Goal: Information Seeking & Learning: Understand process/instructions

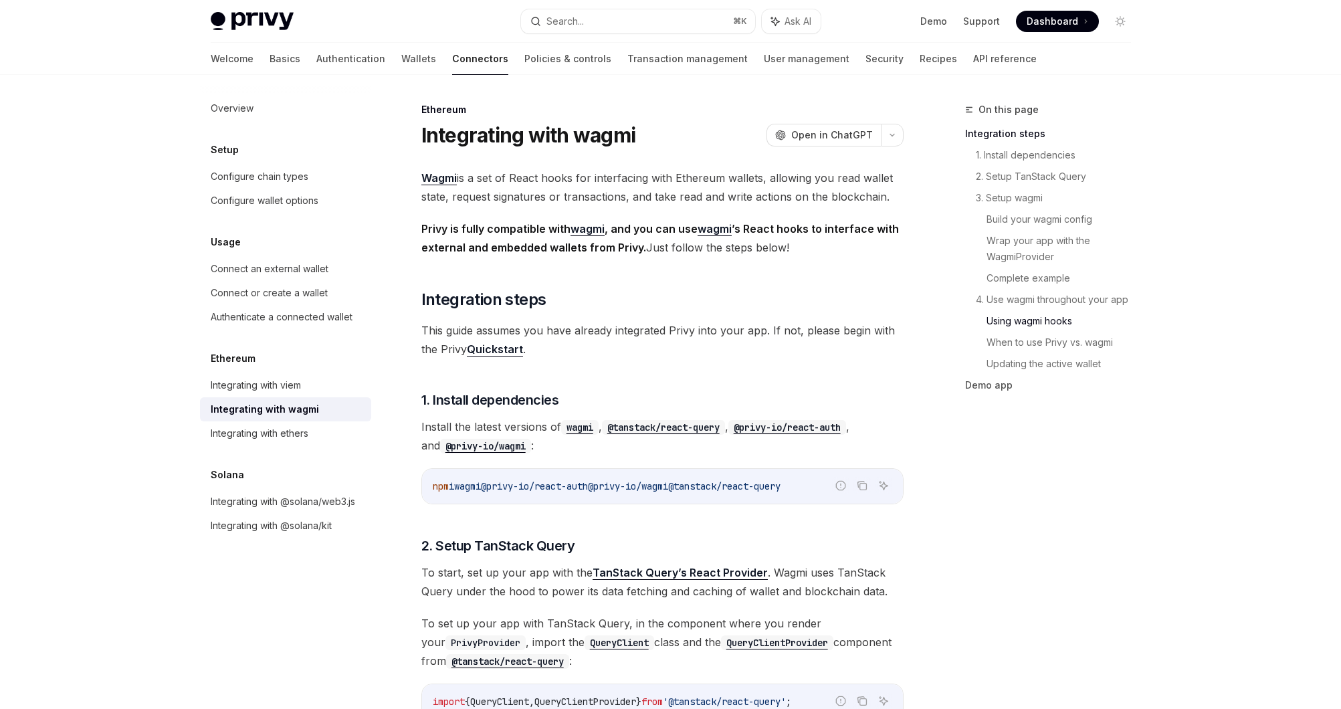
scroll to position [3000, 0]
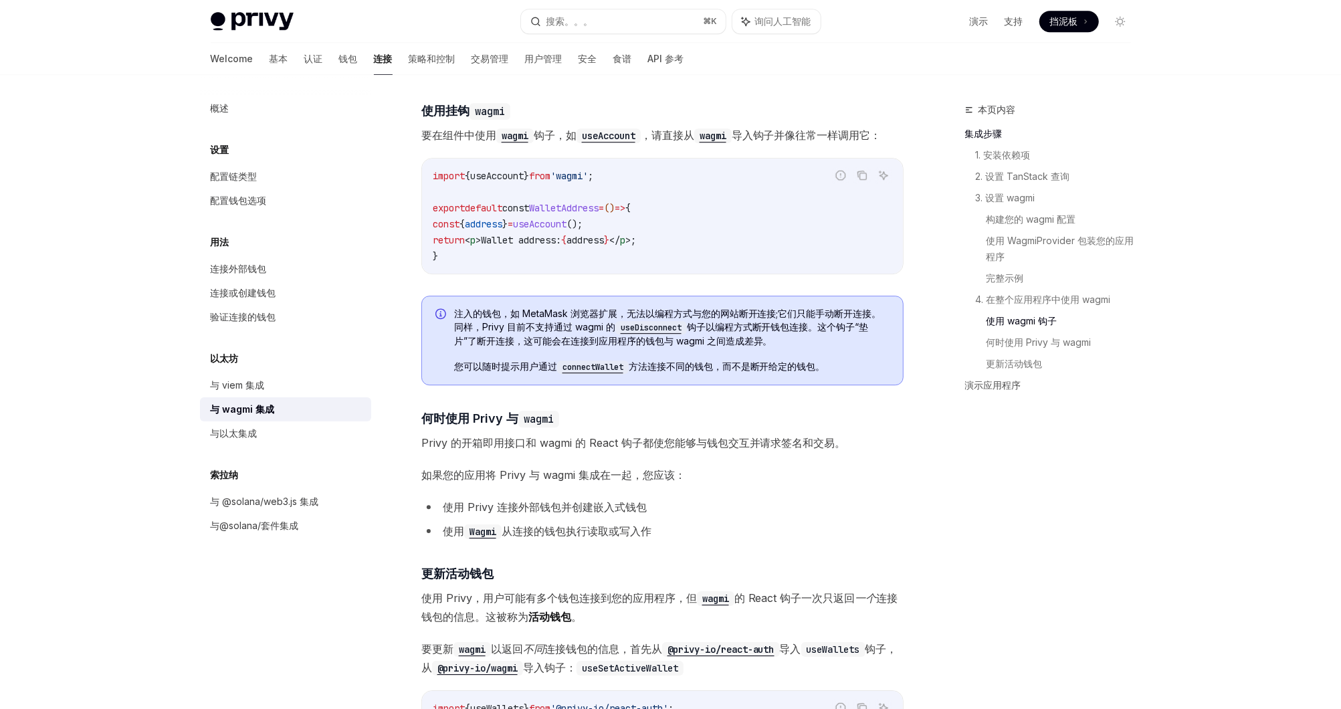
click at [617, 368] on code "connectWallet" at bounding box center [593, 366] width 72 height 13
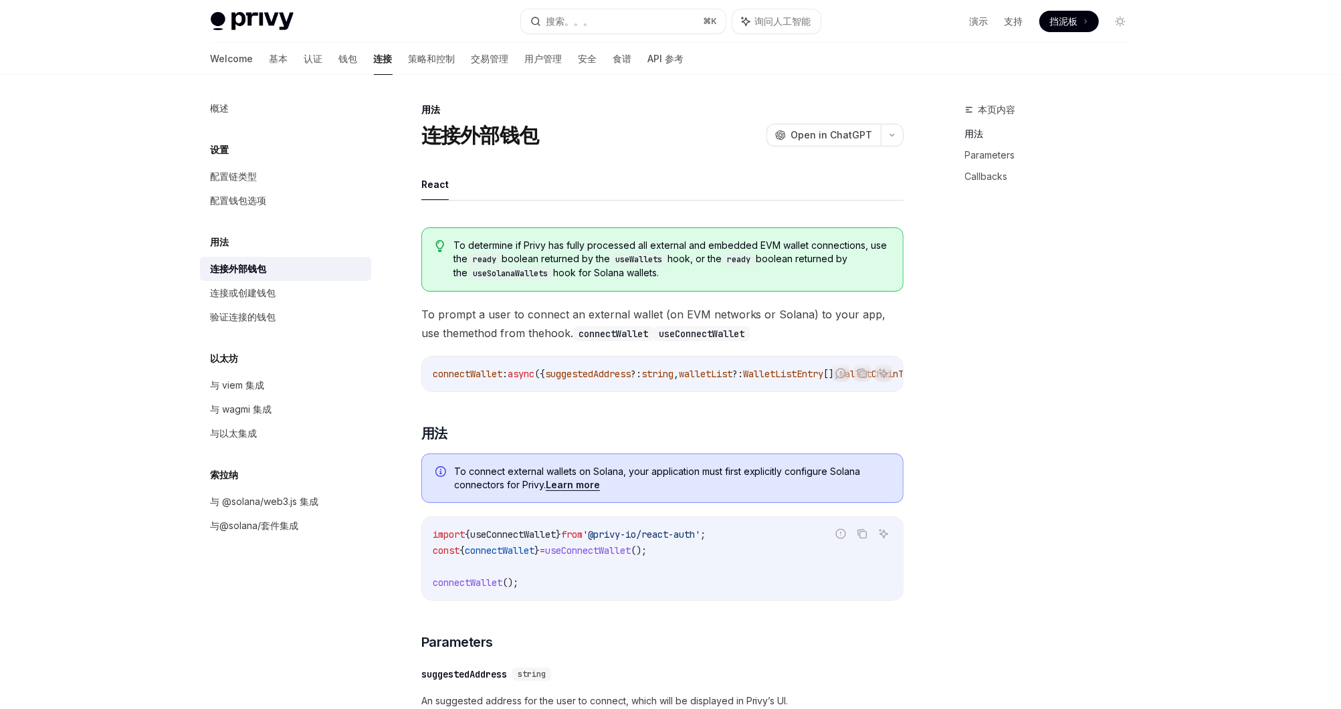
type textarea "*"
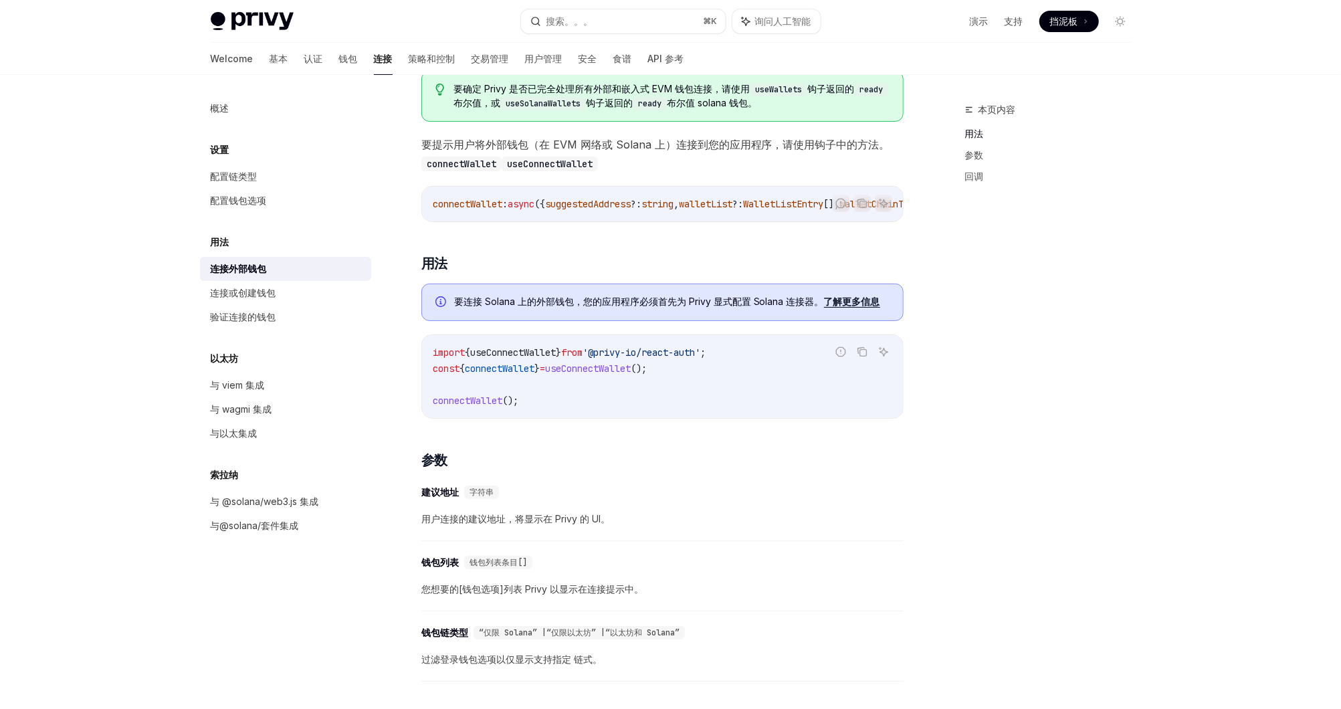
scroll to position [178, 0]
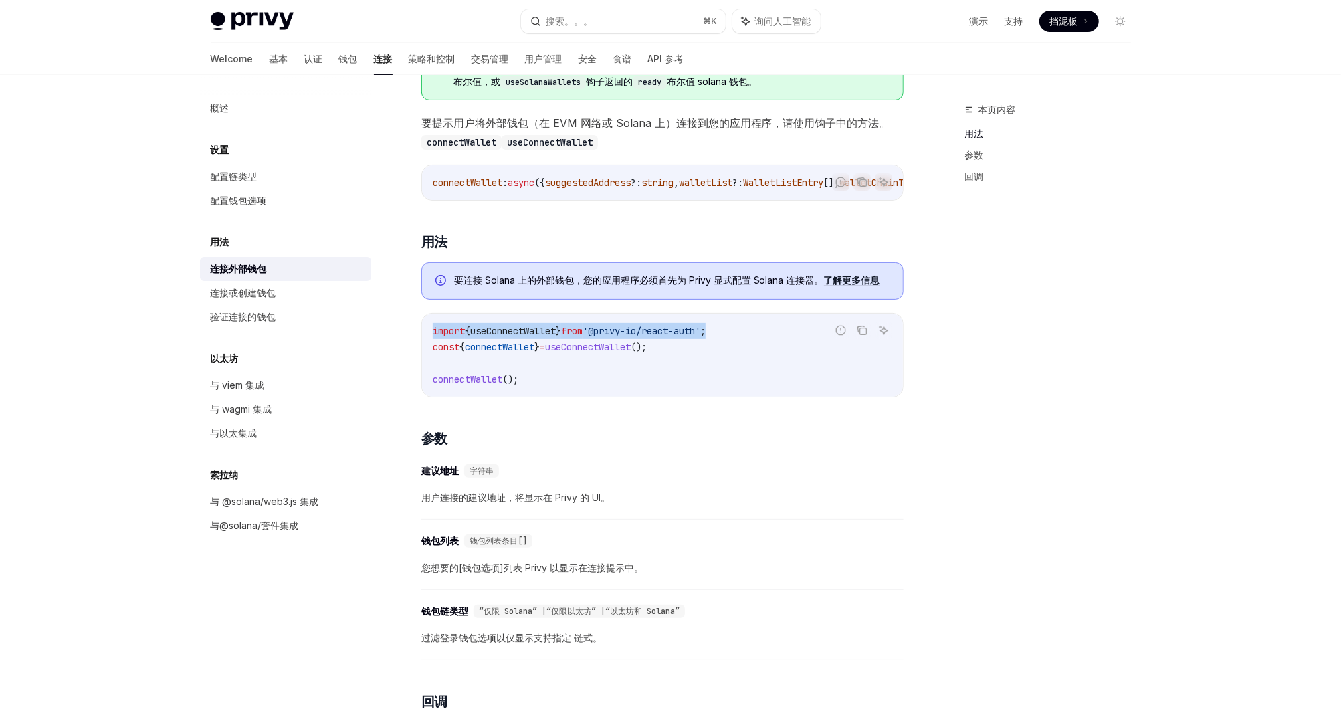
drag, startPoint x: 754, startPoint y: 333, endPoint x: 430, endPoint y: 332, distance: 324.3
click at [430, 332] on div "import { useConnectWallet } from '@privy-io/react-auth' ; const { connectWallet…" at bounding box center [662, 355] width 481 height 83
copy span "import { useConnectWallet } from '@privy-io/react-auth' ;"
drag, startPoint x: 689, startPoint y: 348, endPoint x: 427, endPoint y: 350, distance: 262.1
click at [427, 350] on div "import { useConnectWallet } from '@privy-io/react-auth' ; const { connectWallet…" at bounding box center [662, 355] width 481 height 83
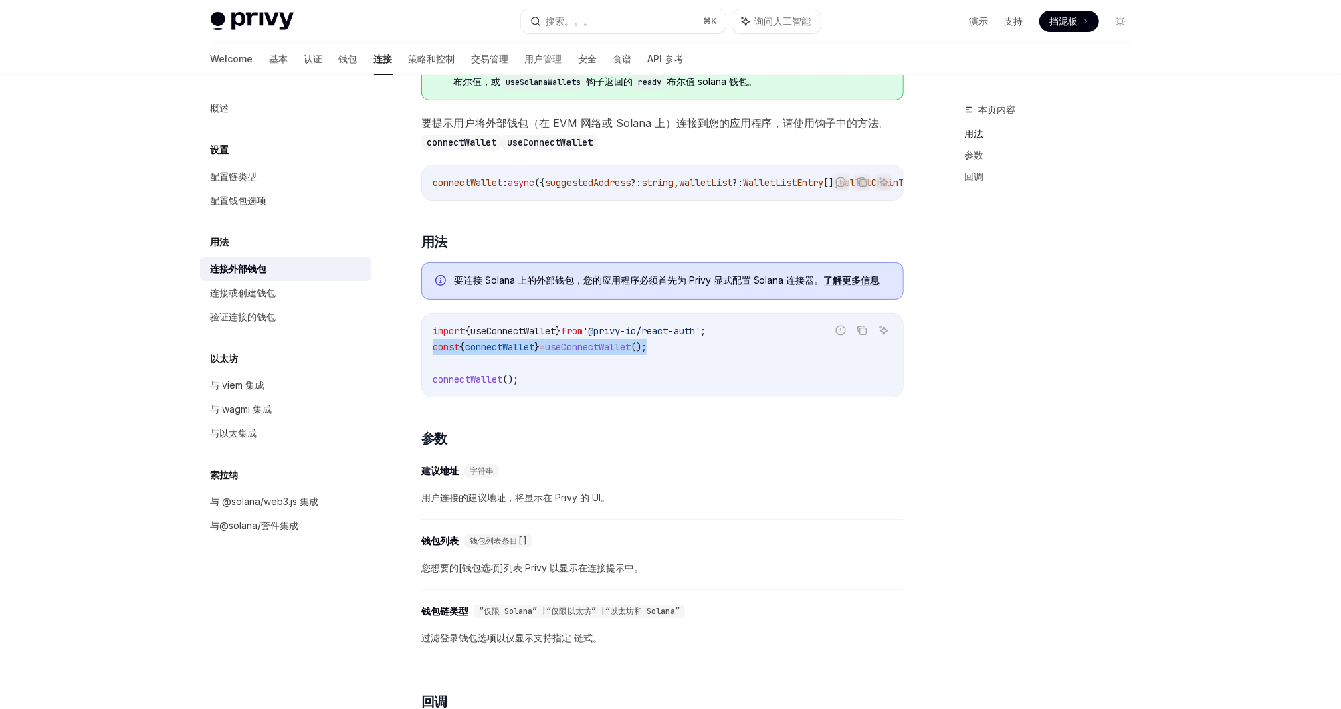
copy span "const { connectWallet } = useConnectWallet ();"
